Goal: Information Seeking & Learning: Learn about a topic

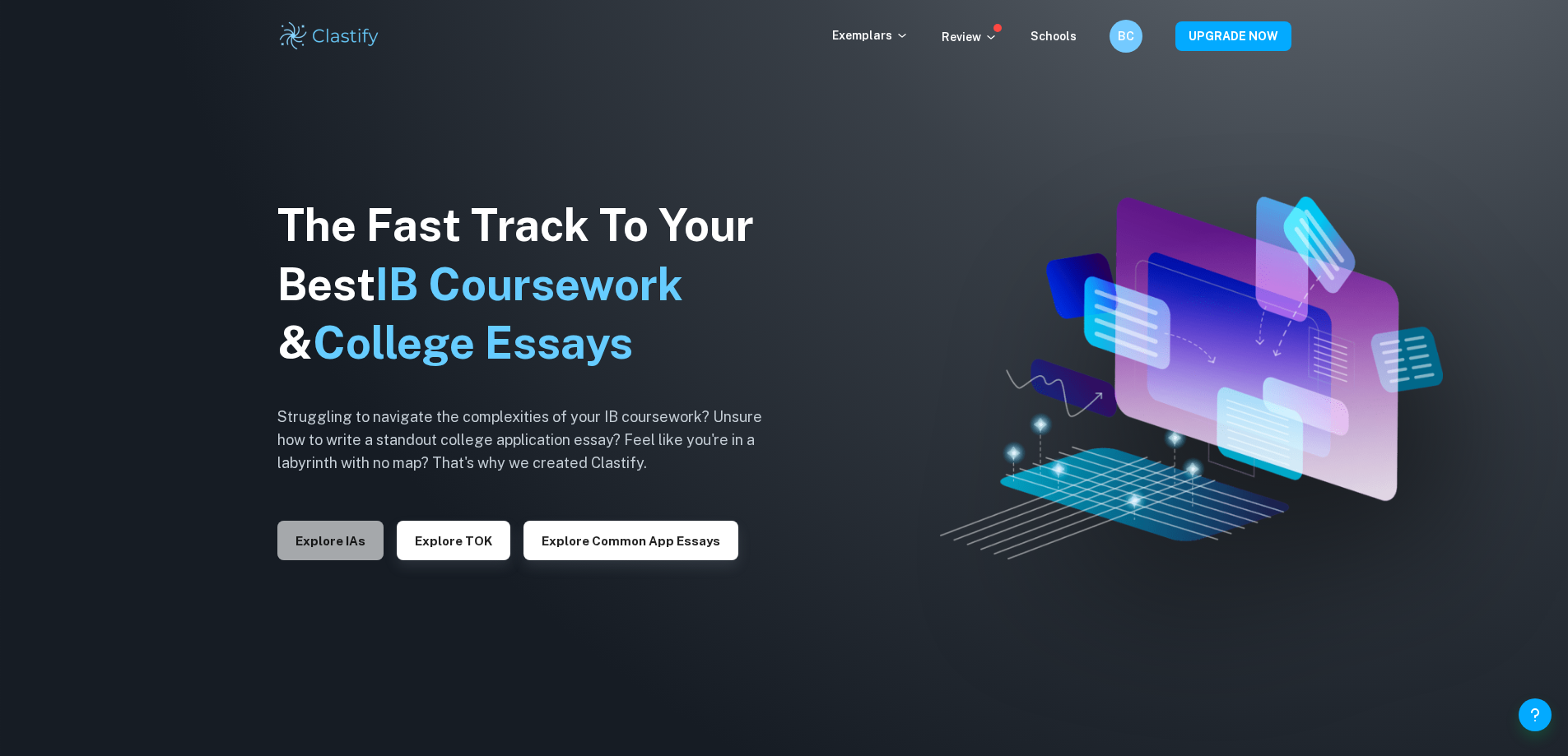
click at [349, 543] on button "Explore IAs" at bounding box center [331, 540] width 106 height 40
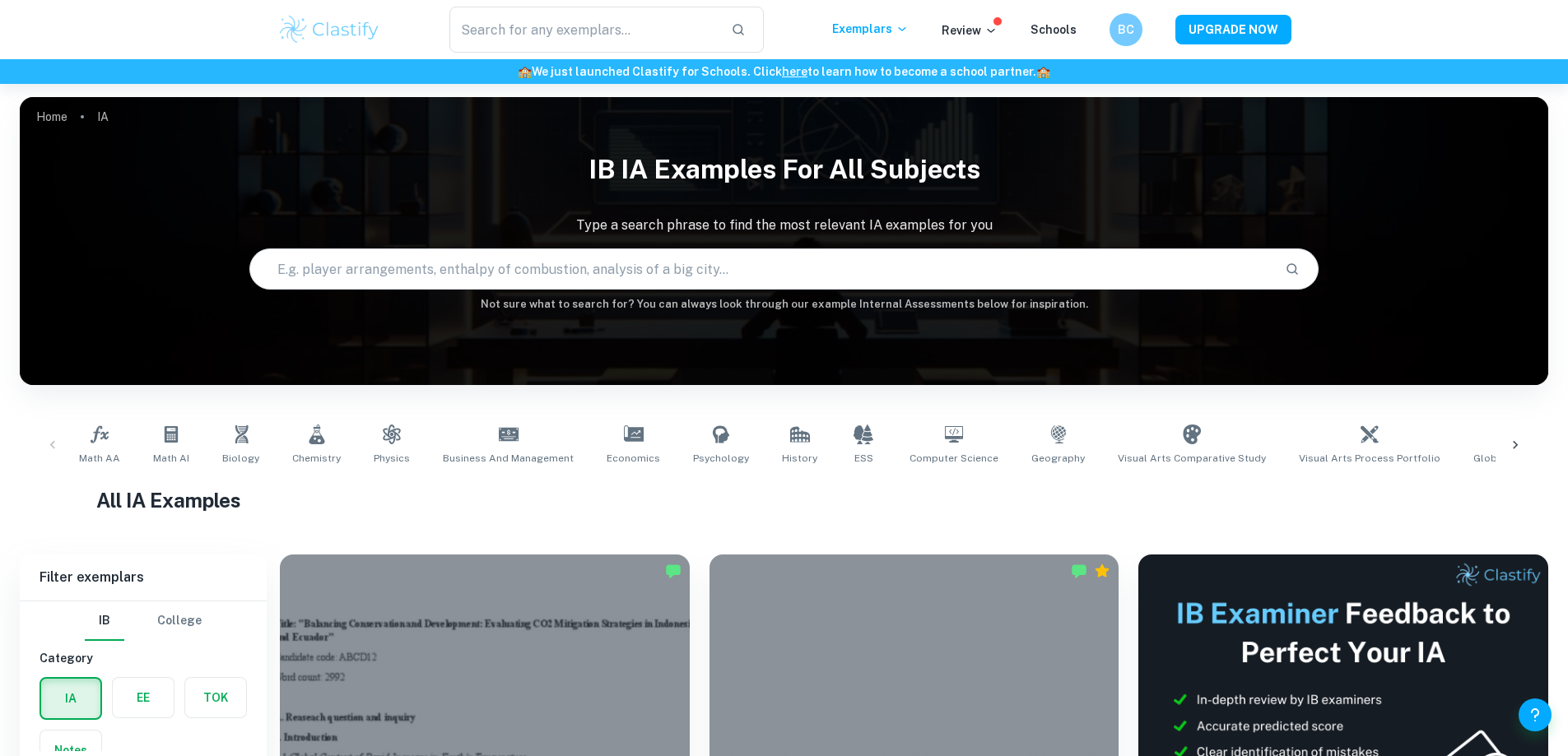
scroll to position [329, 0]
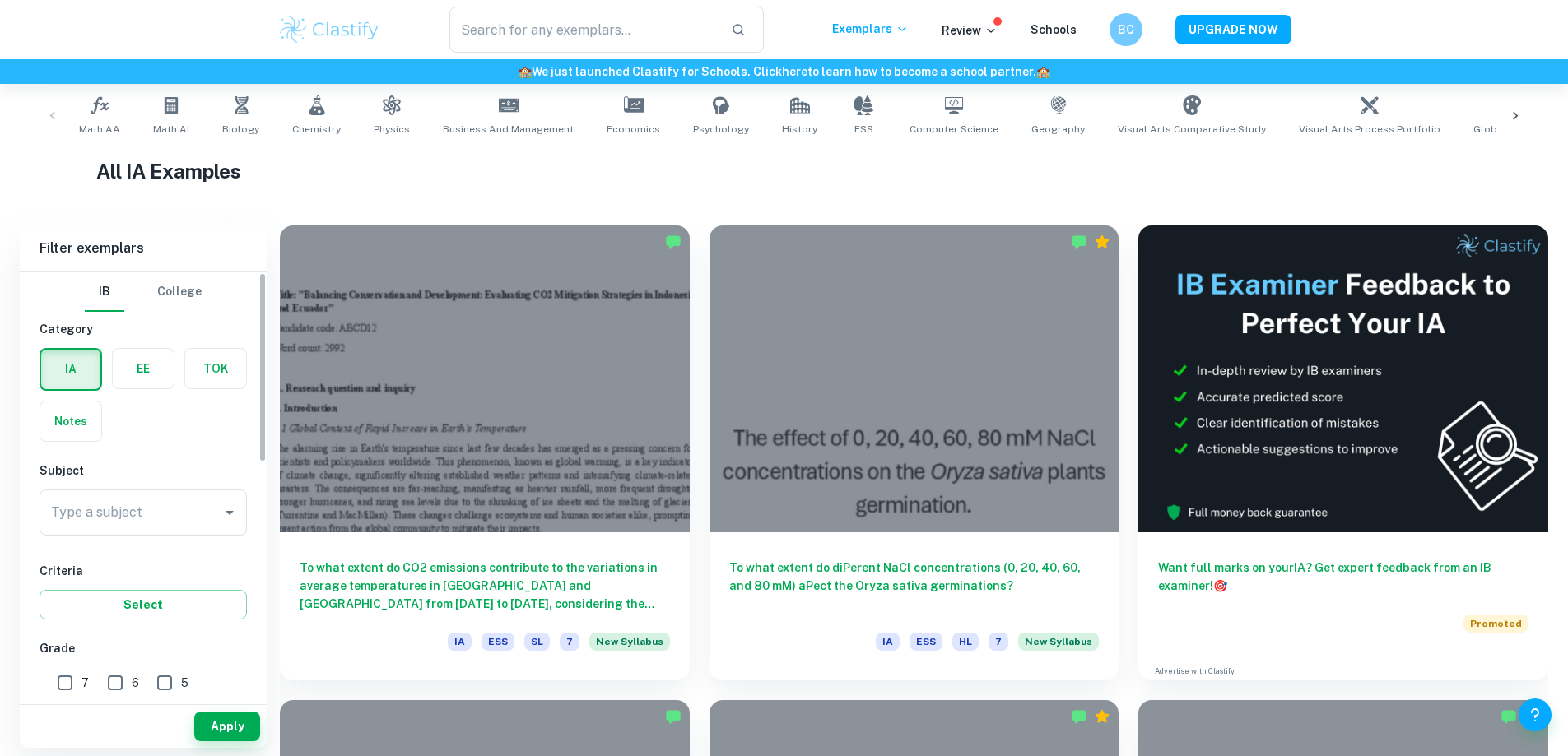
click at [145, 379] on label "button" at bounding box center [143, 368] width 61 height 40
click at [0, 0] on input "radio" at bounding box center [0, 0] width 0 height 0
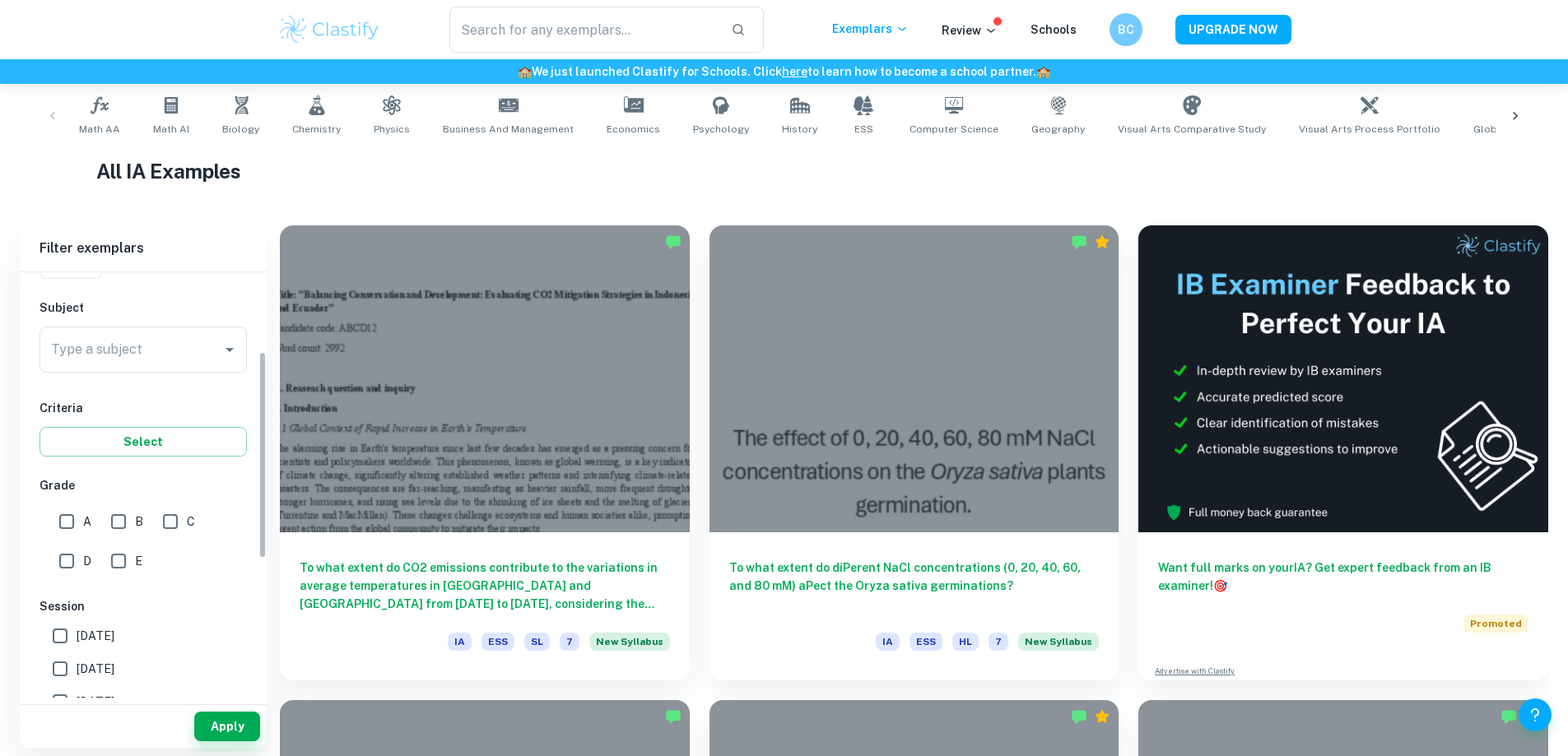
scroll to position [164, 0]
click at [69, 523] on input "A" at bounding box center [67, 520] width 33 height 33
checkbox input "true"
click at [108, 518] on input "B" at bounding box center [118, 520] width 33 height 33
checkbox input "true"
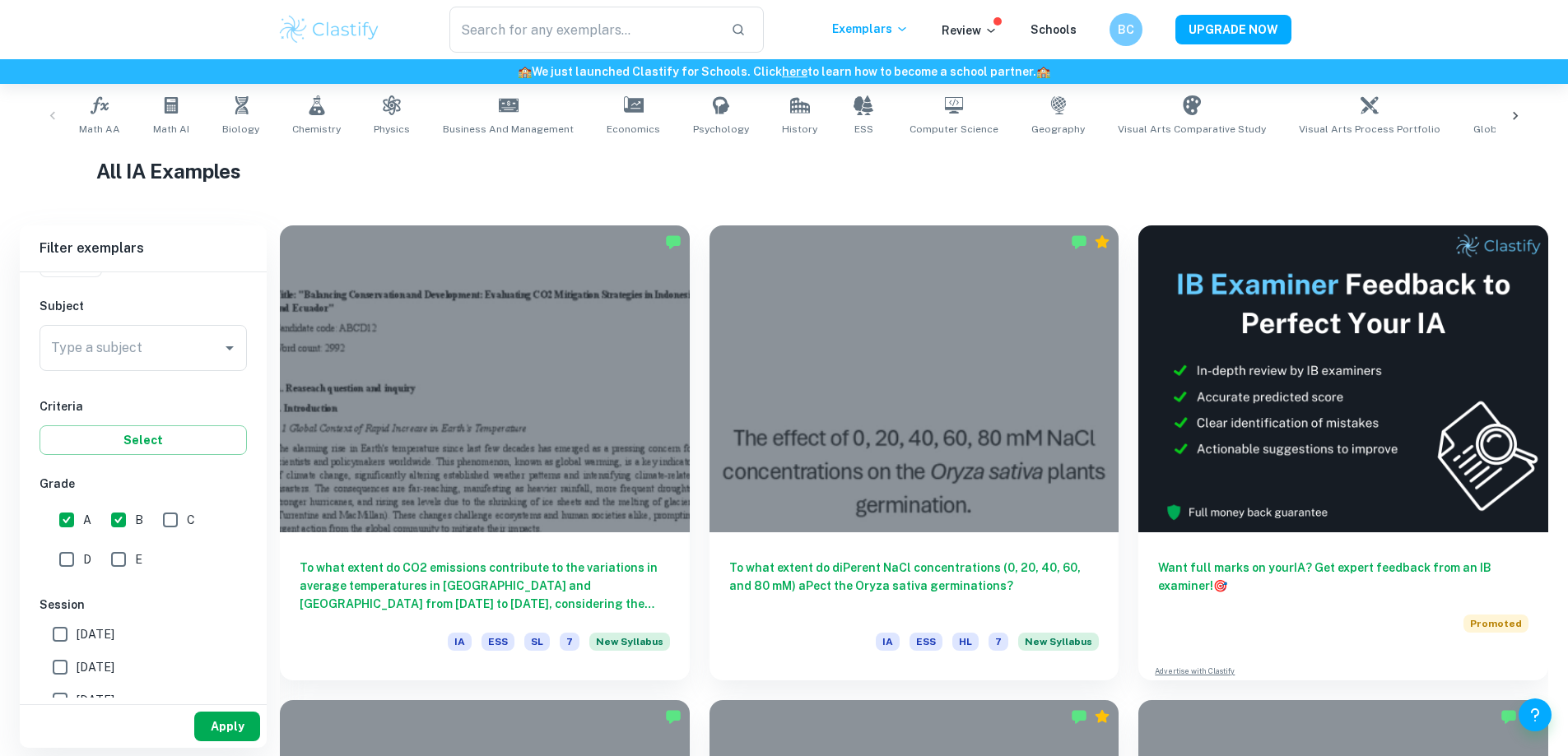
click at [242, 716] on button "Apply" at bounding box center [227, 726] width 66 height 30
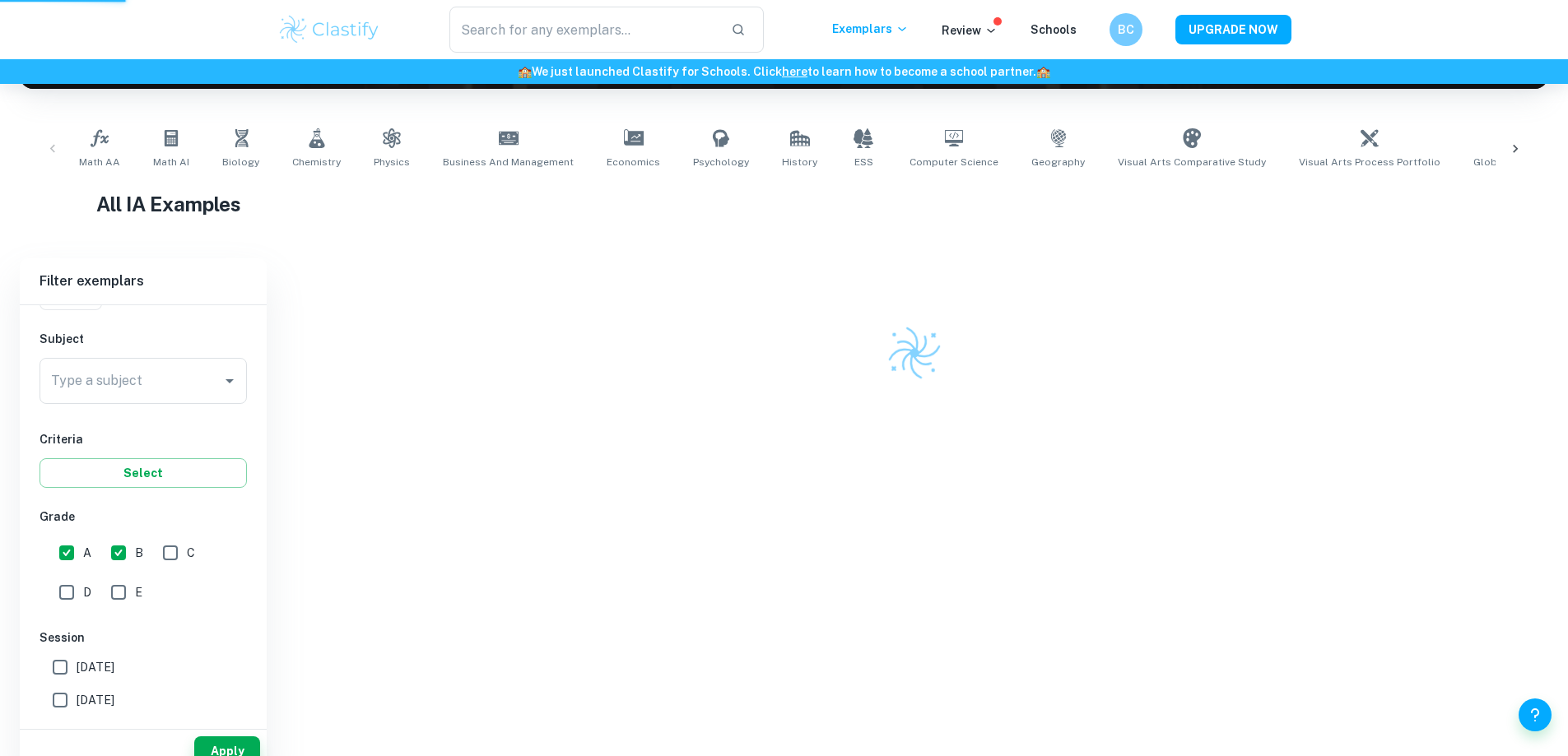
scroll to position [247, 0]
